Goal: Communication & Community: Answer question/provide support

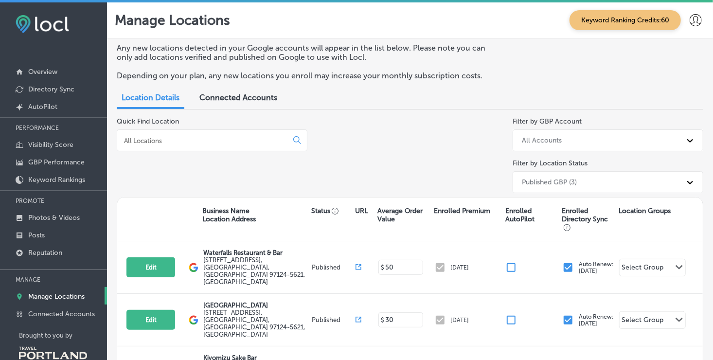
scroll to position [39, 0]
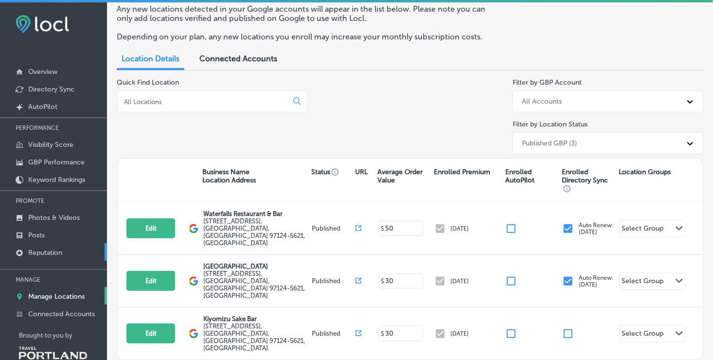
click at [66, 253] on link "Reputation" at bounding box center [53, 252] width 107 height 18
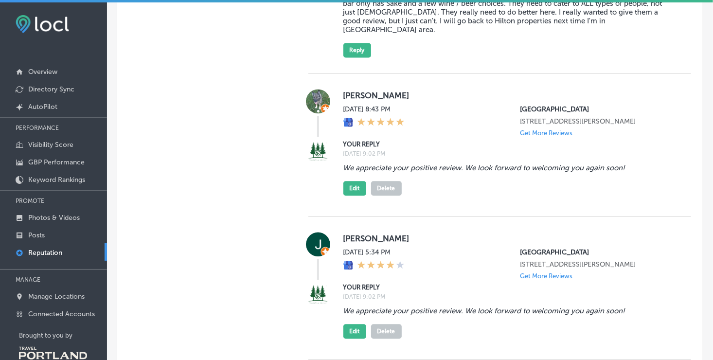
scroll to position [1002, 0]
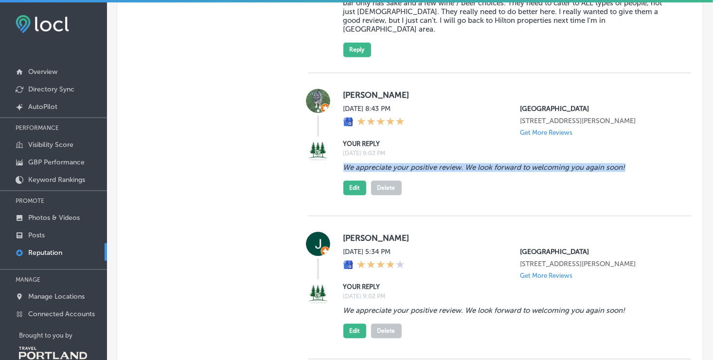
drag, startPoint x: 343, startPoint y: 184, endPoint x: 637, endPoint y: 188, distance: 294.4
click at [637, 172] on blockquote "We appreciate your positive review. We look forward to welcoming you again soon!" at bounding box center [510, 167] width 332 height 9
drag, startPoint x: 637, startPoint y: 188, endPoint x: 578, endPoint y: 186, distance: 58.9
copy blockquote "We appreciate your positive review. We look forward to welcoming you again soon!"
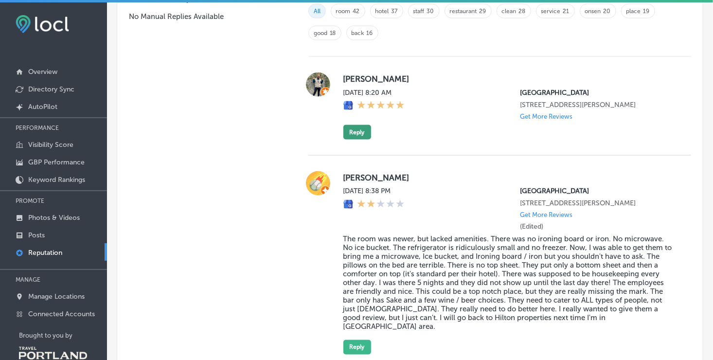
click at [349, 140] on button "Reply" at bounding box center [358, 132] width 28 height 15
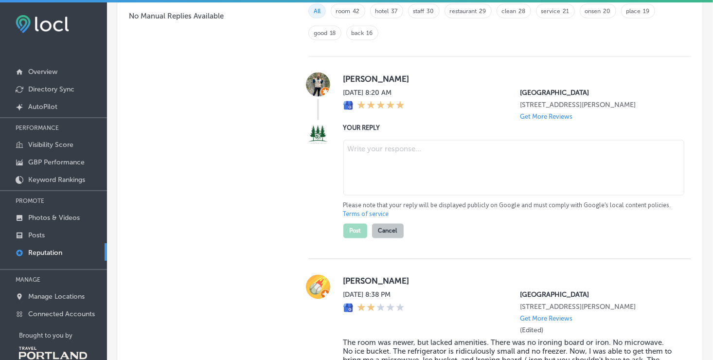
type textarea "x"
click at [366, 165] on textarea at bounding box center [514, 168] width 341 height 55
paste textarea "We appreciate your positive review. We look forward to welcoming you again soon!"
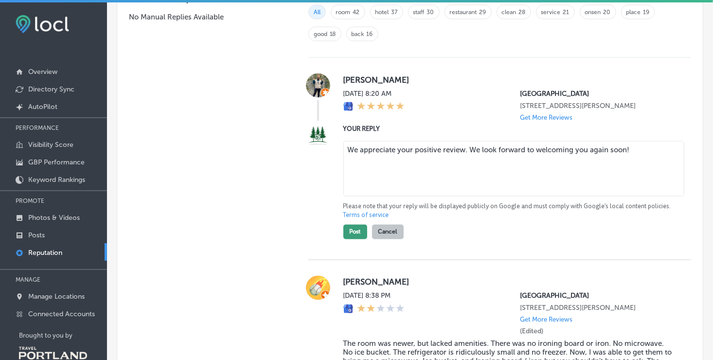
type textarea "We appreciate your positive review. We look forward to welcoming you again soon!"
click at [355, 237] on button "Post" at bounding box center [356, 232] width 24 height 15
type textarea "x"
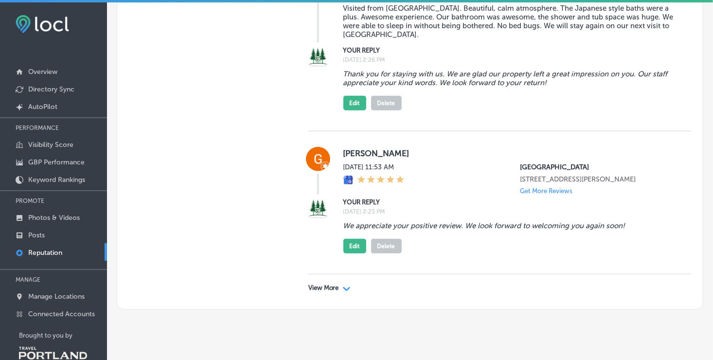
scroll to position [19, 0]
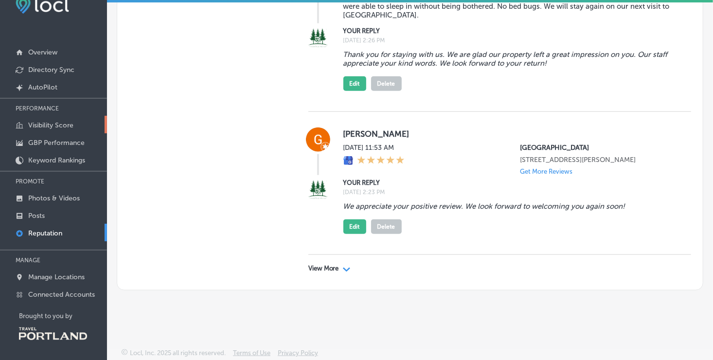
click at [31, 122] on p "Visibility Score" at bounding box center [50, 125] width 45 height 8
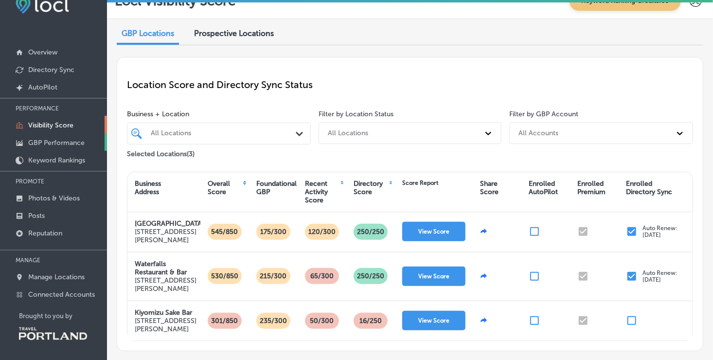
click at [61, 145] on p "GBP Performance" at bounding box center [56, 143] width 56 height 8
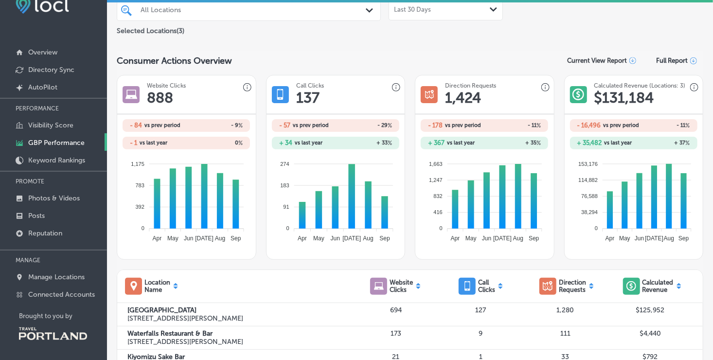
scroll to position [70, 0]
